Goal: Information Seeking & Learning: Check status

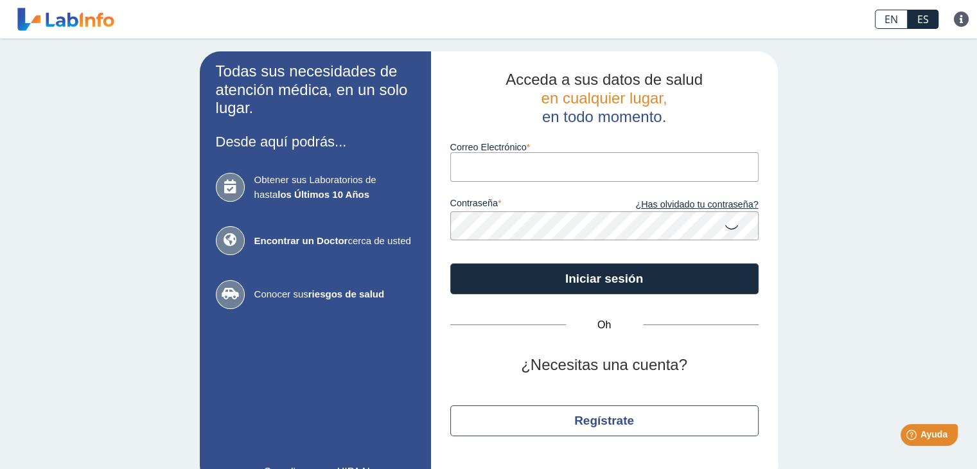
click at [473, 176] on input "Correo Electrónico" at bounding box center [604, 166] width 308 height 29
type input "[EMAIL_ADDRESS][DOMAIN_NAME]"
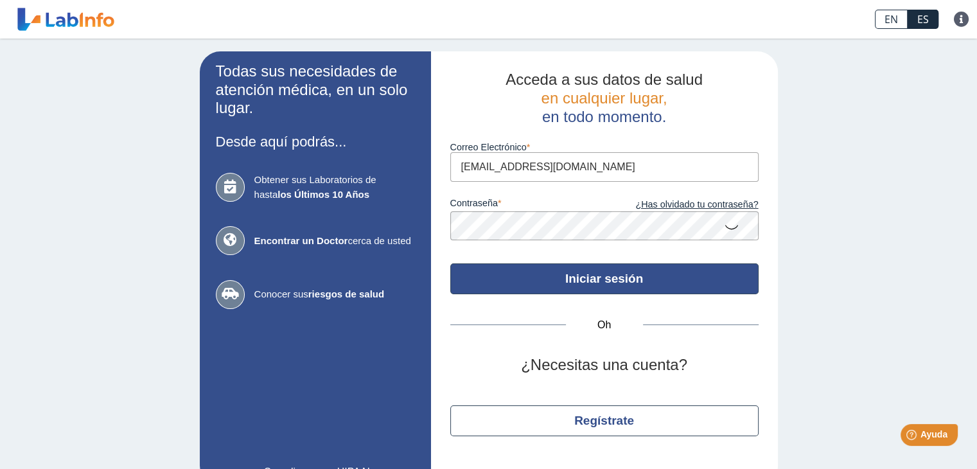
click at [552, 281] on button "Iniciar sesión" at bounding box center [604, 278] width 308 height 31
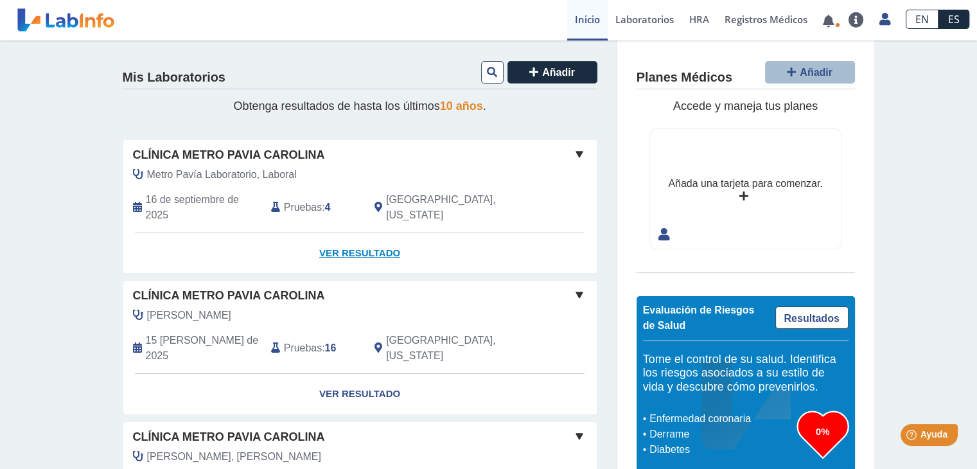
click at [355, 251] on font "Ver resultado" at bounding box center [359, 252] width 81 height 11
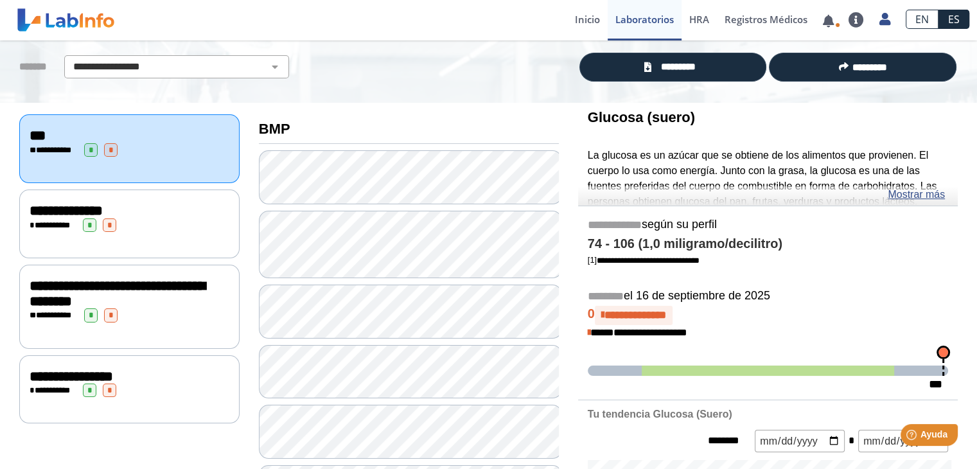
scroll to position [64, 0]
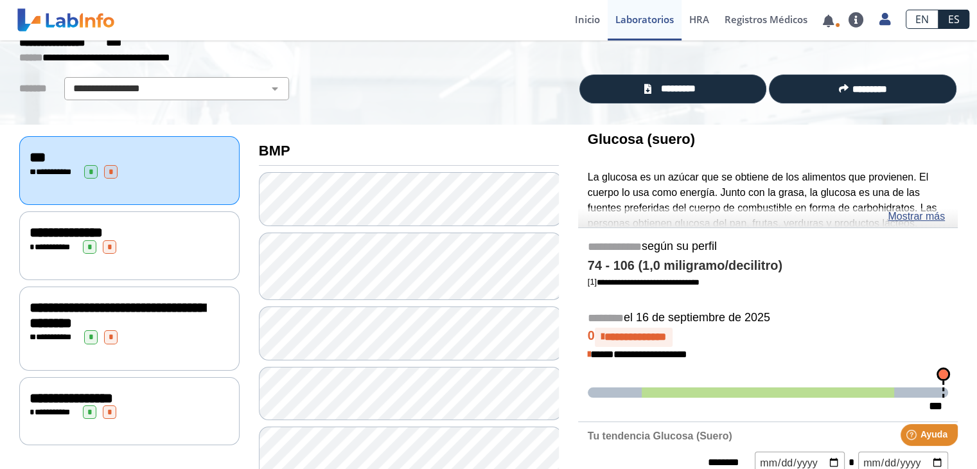
click at [143, 346] on div "**********" at bounding box center [129, 327] width 220 height 83
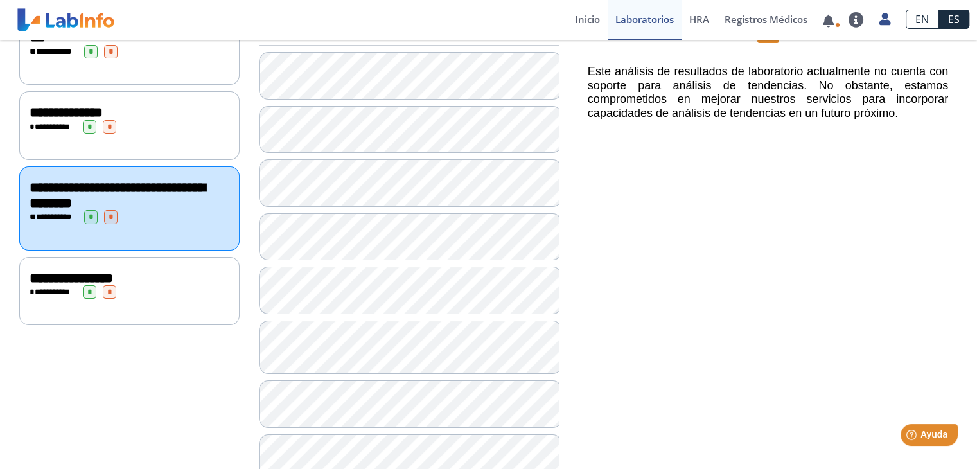
scroll to position [193, 0]
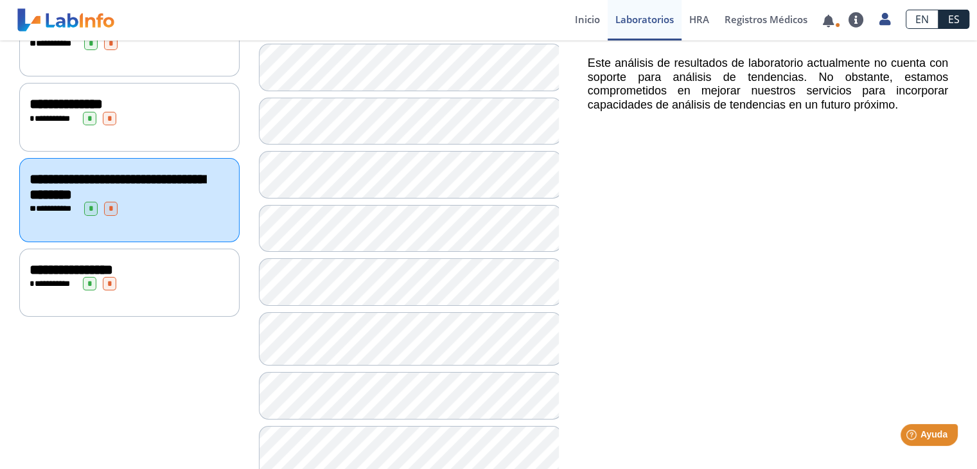
click at [159, 278] on div "**********" at bounding box center [130, 283] width 200 height 13
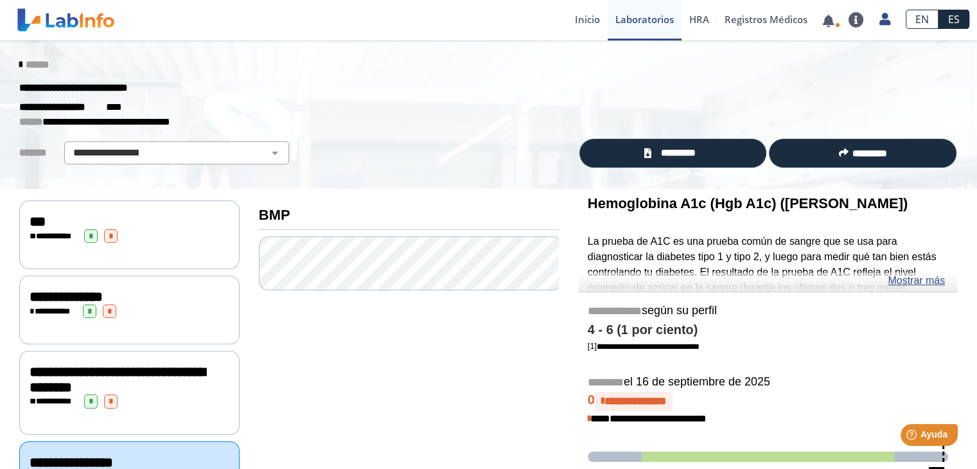
click at [105, 236] on span "*" at bounding box center [110, 235] width 13 height 13
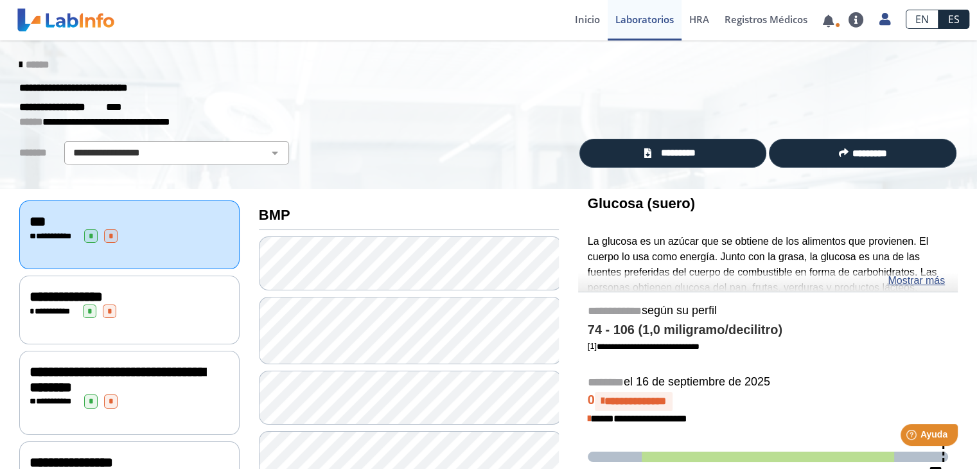
click at [19, 63] on icon at bounding box center [20, 65] width 3 height 10
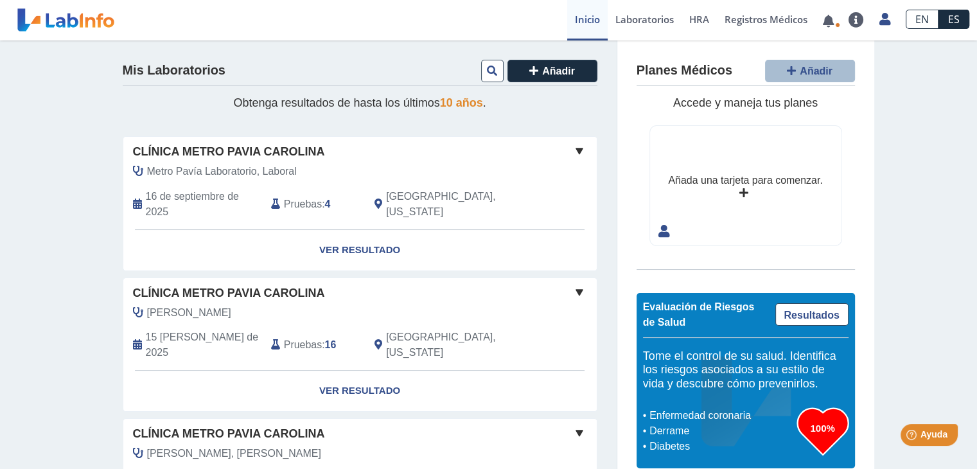
click at [572, 151] on span at bounding box center [579, 150] width 15 height 15
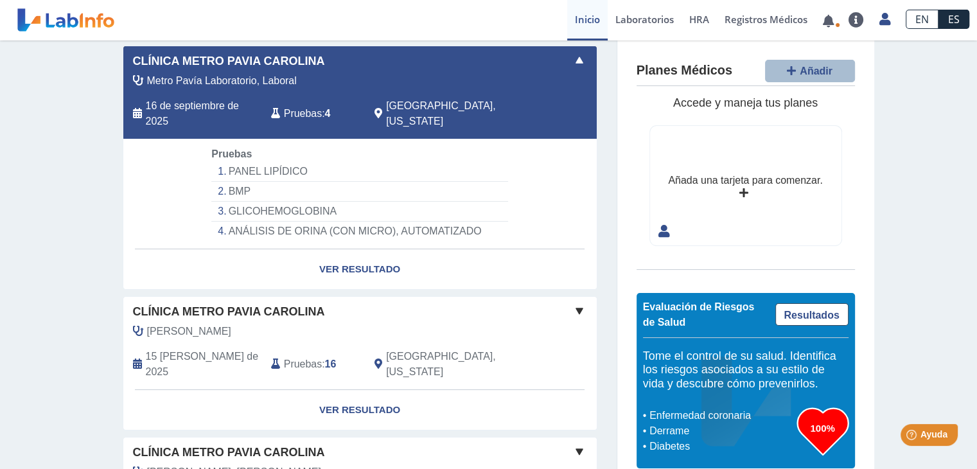
scroll to position [128, 0]
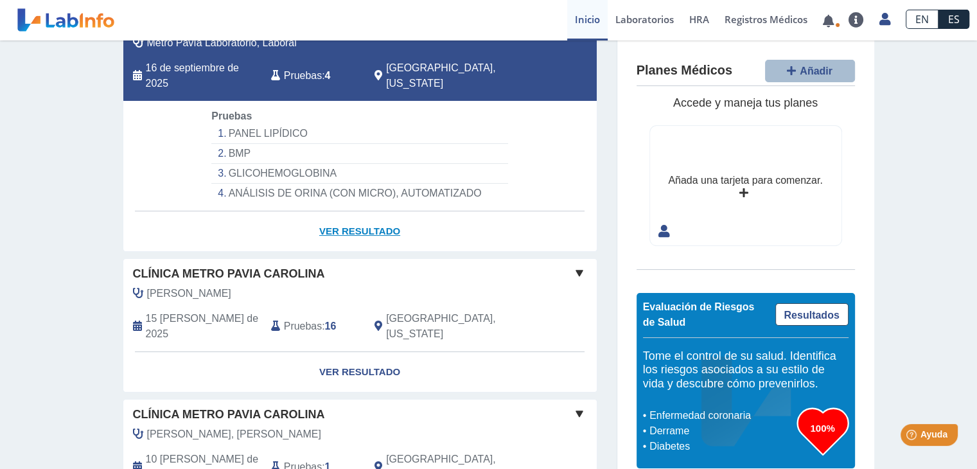
click at [368, 233] on font "Ver resultado" at bounding box center [359, 230] width 81 height 11
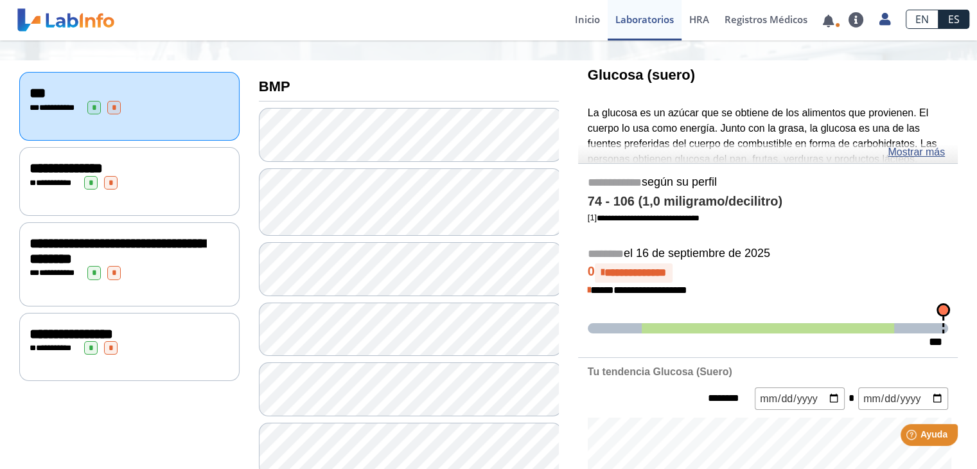
drag, startPoint x: 458, startPoint y: 65, endPoint x: 452, endPoint y: 67, distance: 6.9
click at [180, 278] on div "**********" at bounding box center [129, 263] width 220 height 83
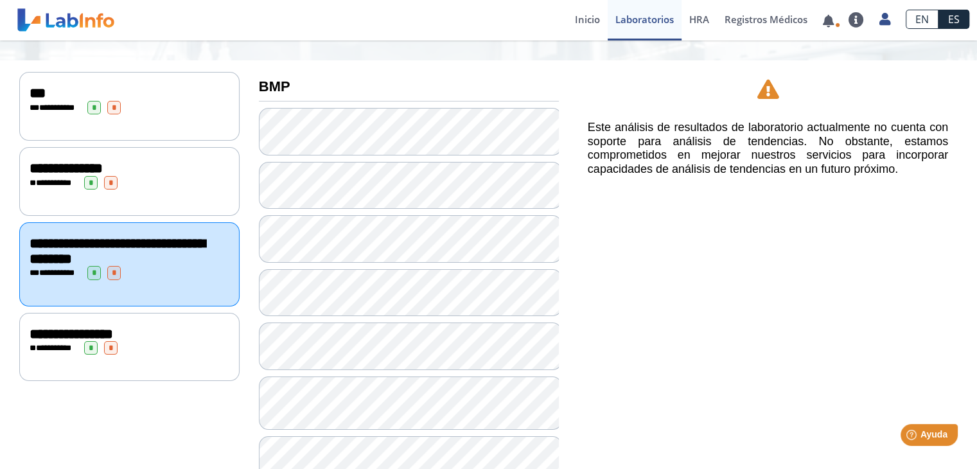
scroll to position [128, 0]
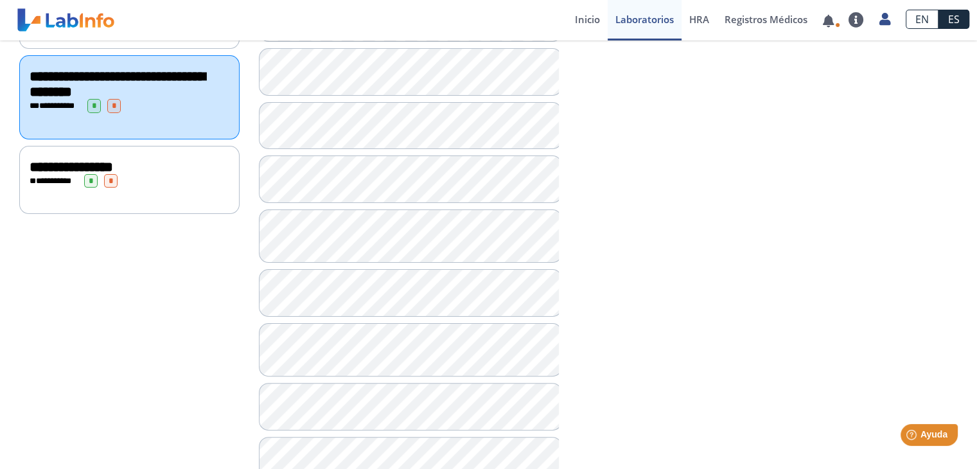
scroll to position [290, 0]
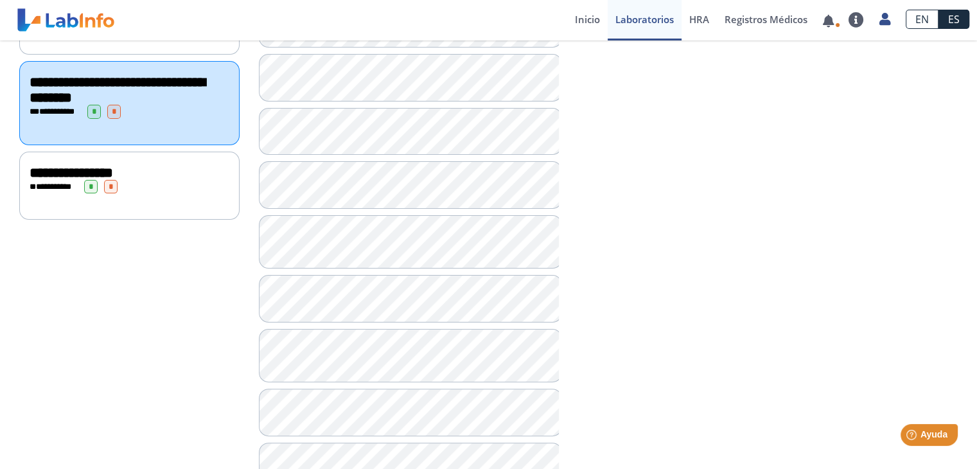
click at [386, 22] on div "Laboratorio de referencia de inmunología envió nuevos resultados de laboratorio…" at bounding box center [336, 20] width 435 height 39
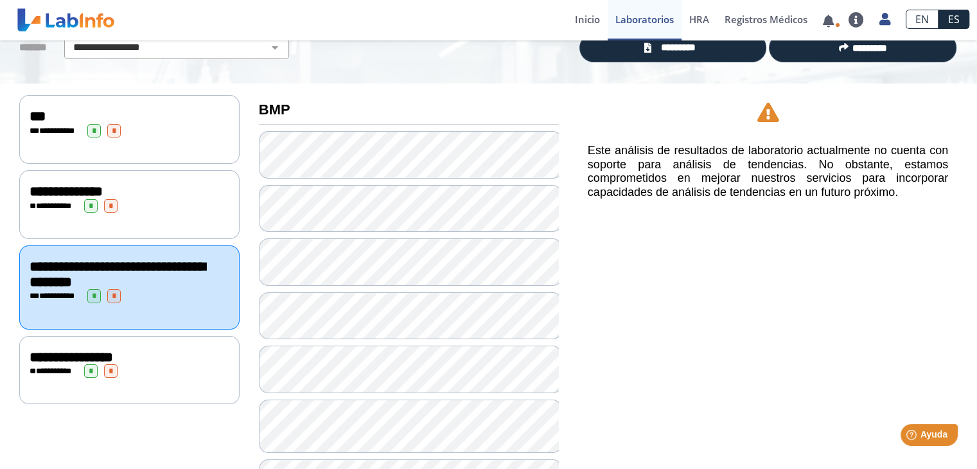
scroll to position [97, 0]
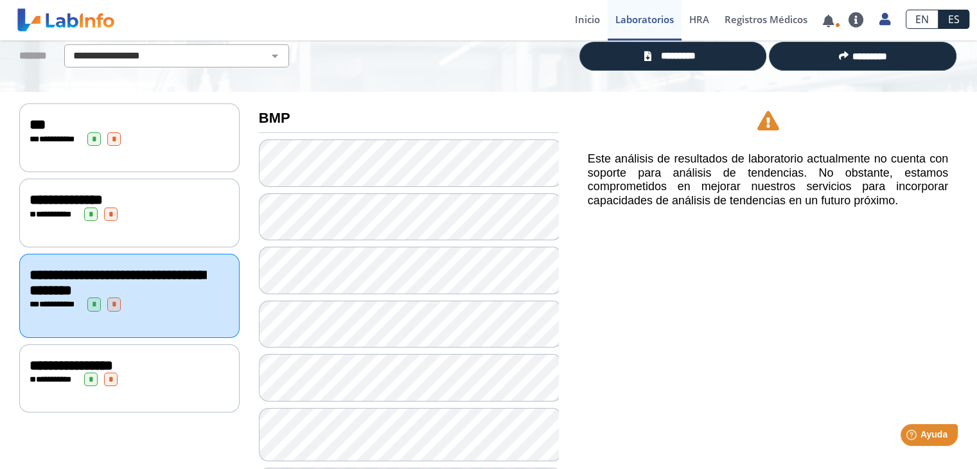
click at [308, 117] on h3 "BMP" at bounding box center [409, 118] width 300 height 16
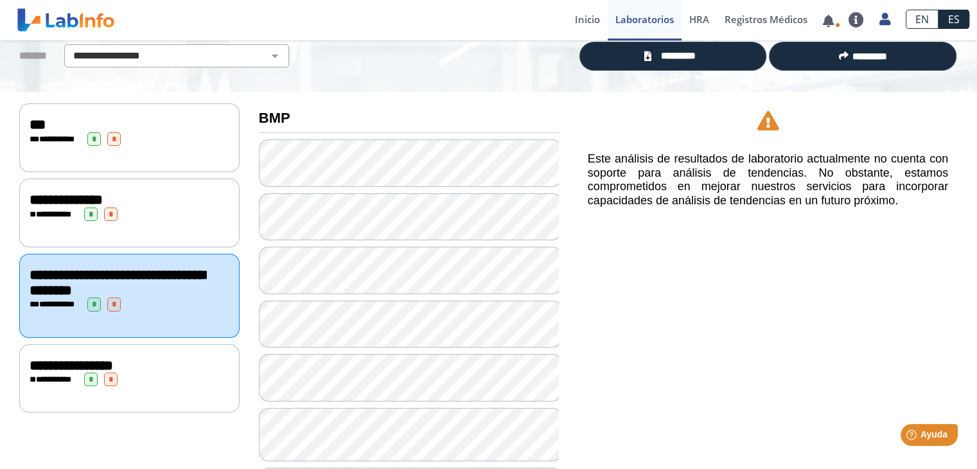
click at [273, 121] on font "BMP" at bounding box center [274, 118] width 31 height 16
click at [171, 304] on div "**********" at bounding box center [130, 303] width 200 height 13
click at [173, 299] on div "**********" at bounding box center [130, 303] width 200 height 13
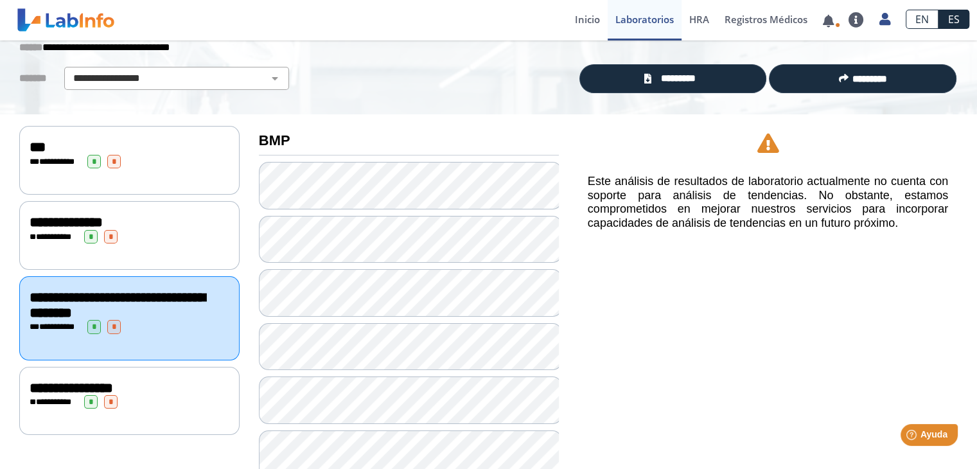
scroll to position [97, 0]
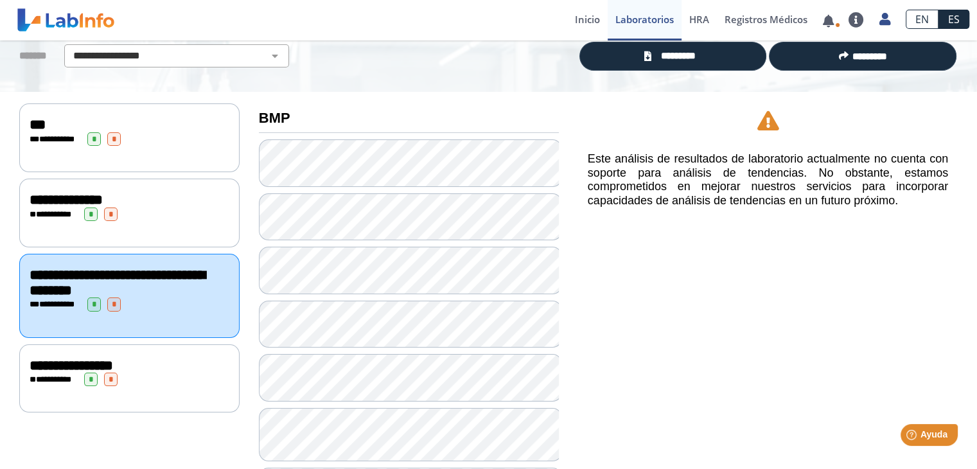
drag, startPoint x: 306, startPoint y: 58, endPoint x: 182, endPoint y: 83, distance: 125.8
click at [644, 51] on icon at bounding box center [647, 56] width 7 height 10
